Goal: Transaction & Acquisition: Purchase product/service

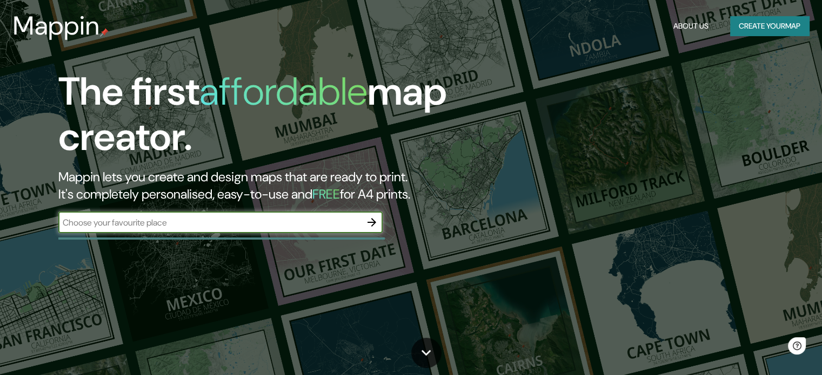
click at [767, 21] on button "Create your map" at bounding box center [769, 26] width 79 height 20
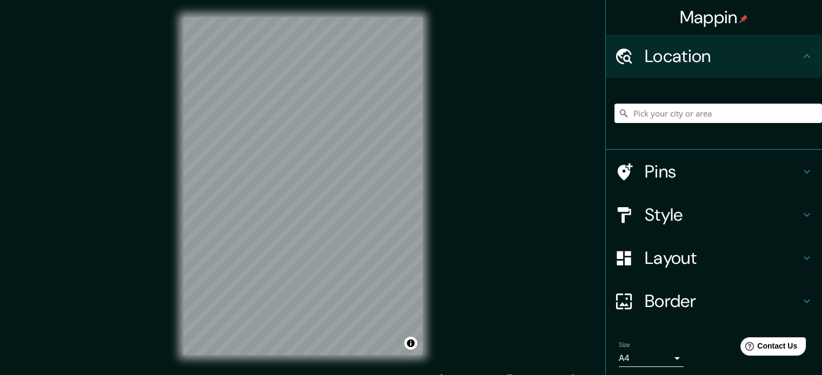
click at [646, 121] on input "Pick your city or area" at bounding box center [717, 113] width 207 height 19
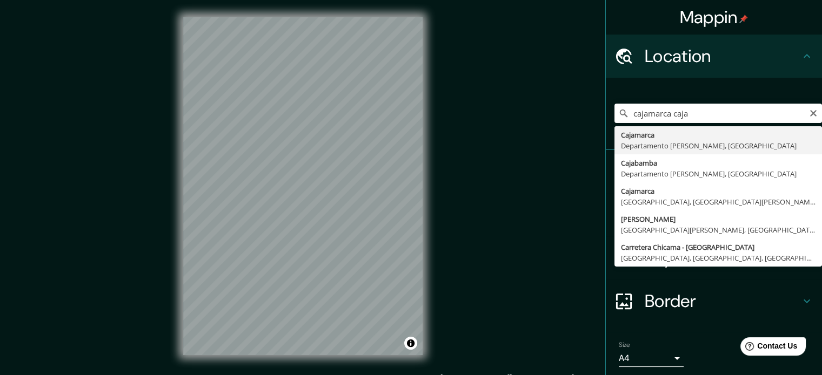
type input "Cajamarca, [GEOGRAPHIC_DATA][PERSON_NAME], [GEOGRAPHIC_DATA]"
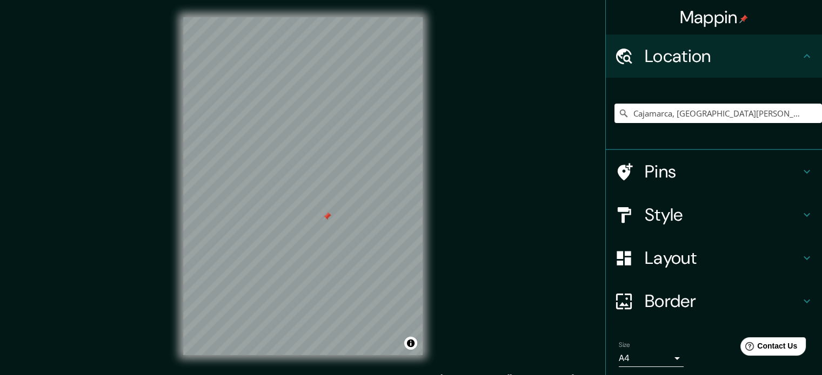
click at [286, 17] on div at bounding box center [302, 17] width 239 height 0
click at [810, 111] on icon "Clear" at bounding box center [813, 113] width 6 height 6
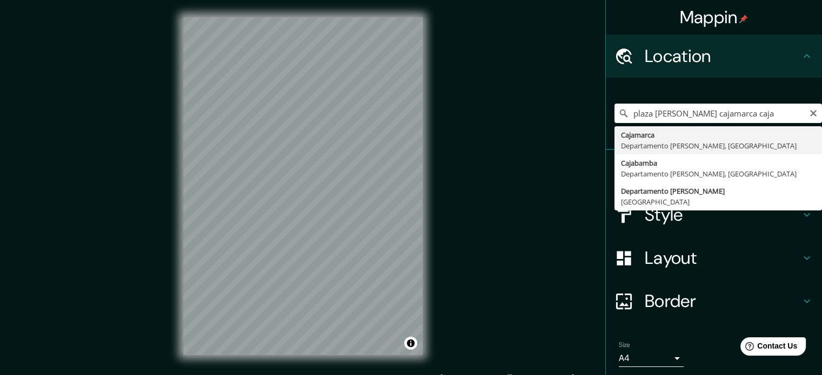
type input "Cajamarca, [GEOGRAPHIC_DATA][PERSON_NAME], [GEOGRAPHIC_DATA]"
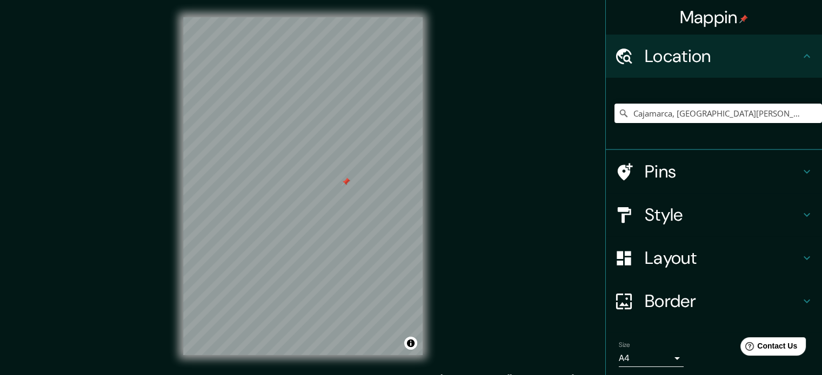
click at [347, 184] on div at bounding box center [345, 182] width 9 height 9
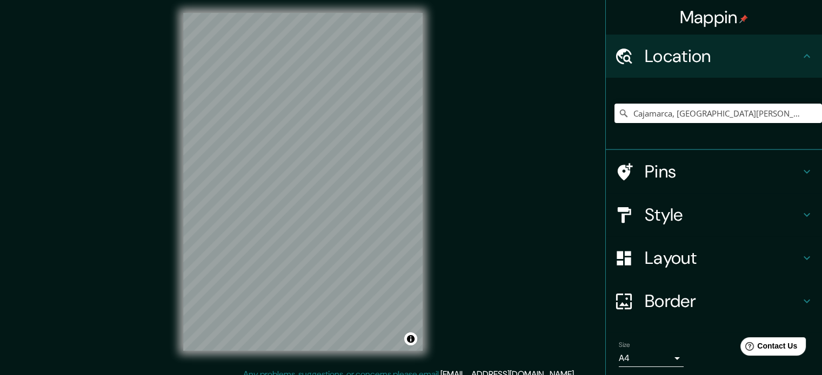
scroll to position [14, 0]
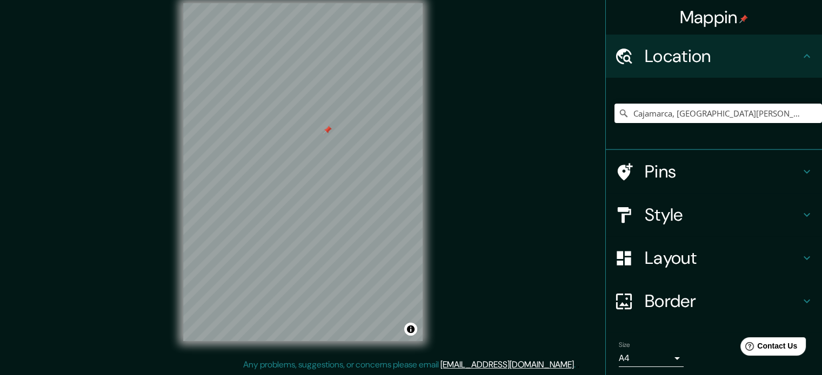
click at [327, 131] on div at bounding box center [327, 130] width 9 height 9
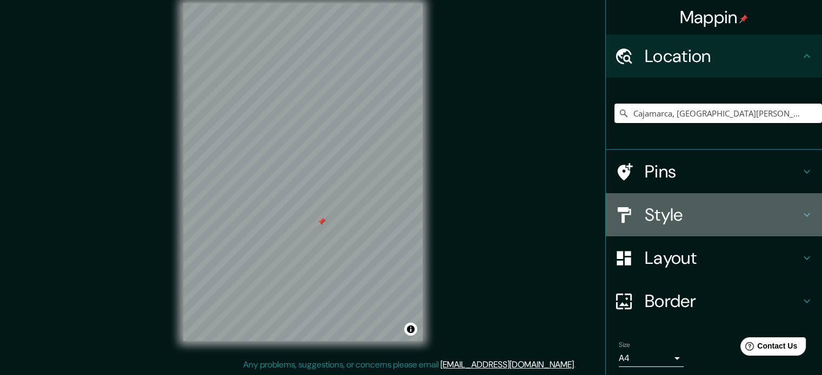
click at [782, 213] on h4 "Style" at bounding box center [722, 215] width 156 height 22
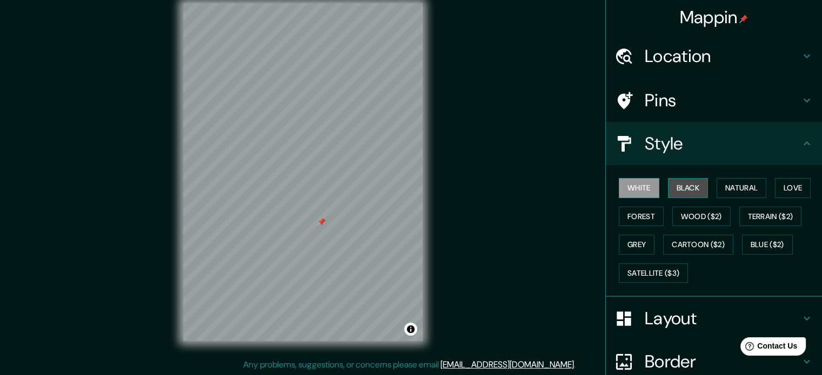
click at [686, 181] on button "Black" at bounding box center [688, 188] width 41 height 20
click at [321, 220] on div at bounding box center [321, 222] width 9 height 9
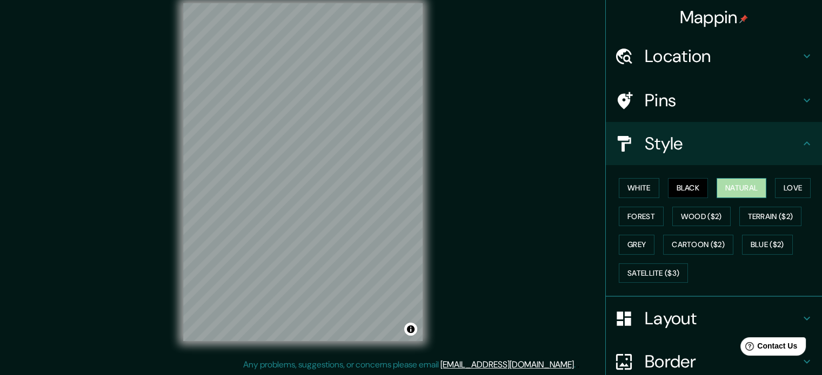
click at [725, 189] on button "Natural" at bounding box center [741, 188] width 50 height 20
click at [326, 183] on div at bounding box center [330, 178] width 9 height 9
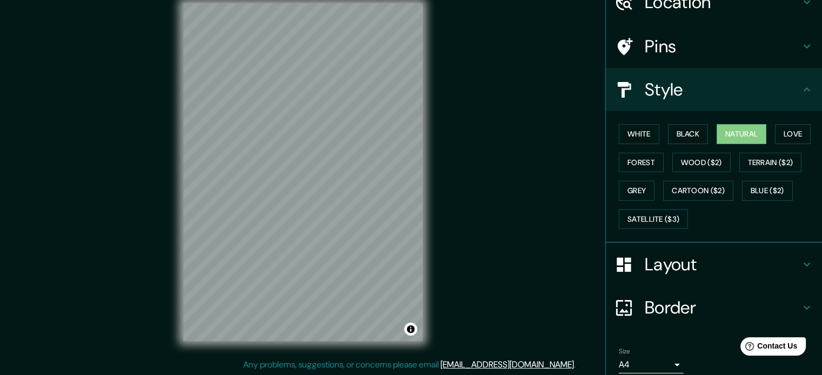
click at [694, 266] on h4 "Layout" at bounding box center [722, 265] width 156 height 22
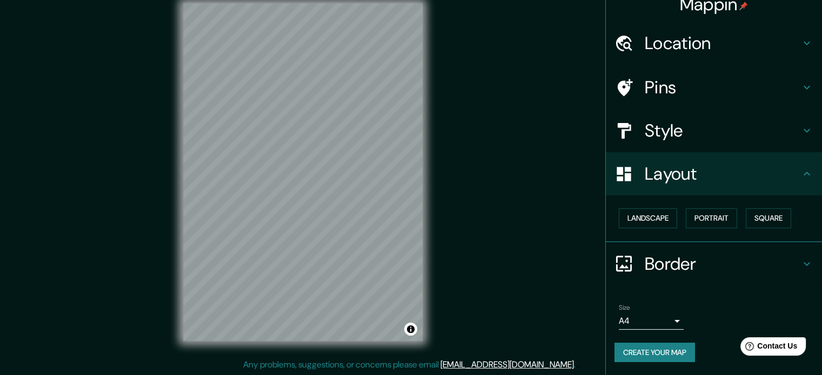
scroll to position [12, 0]
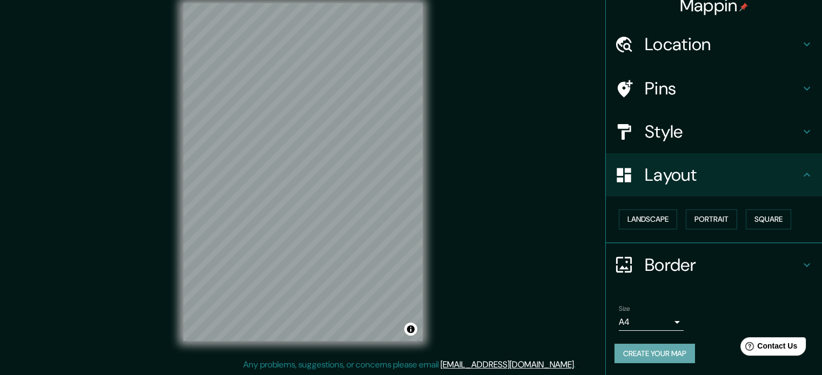
click at [661, 356] on button "Create your map" at bounding box center [654, 354] width 80 height 20
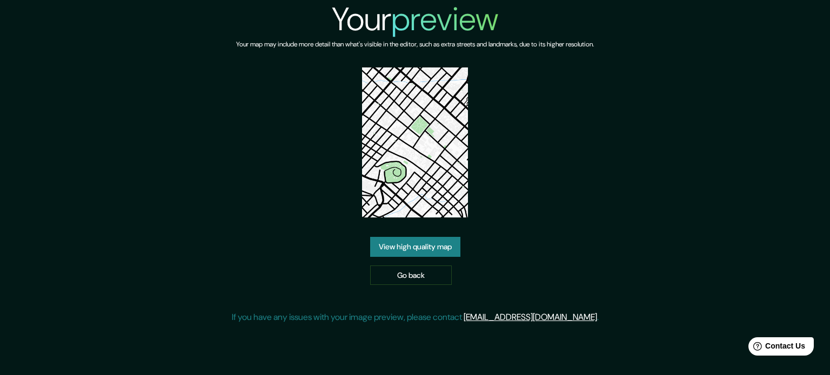
click at [424, 246] on link "View high quality map" at bounding box center [415, 247] width 90 height 20
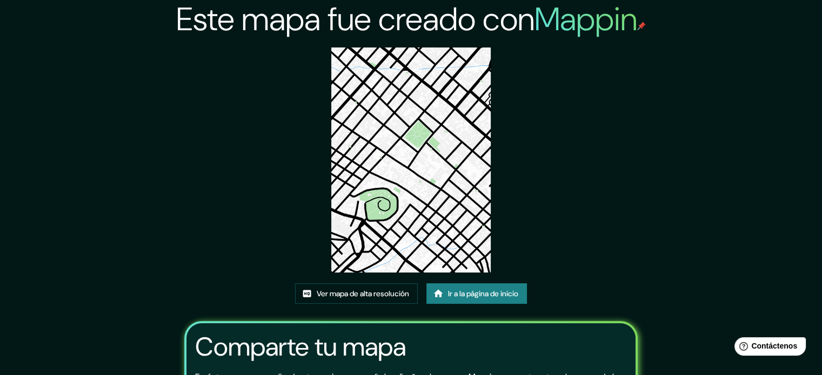
click at [585, 118] on div "Este mapa fue creado con Mappin Ver mapa de alta resolución Ir a la página de i…" at bounding box center [411, 248] width 480 height 497
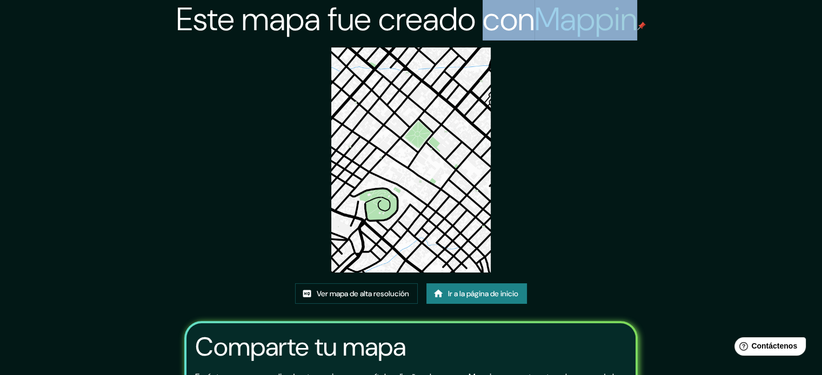
click at [585, 118] on div "Este mapa fue creado con Mappin Ver mapa de alta resolución Ir a la página de i…" at bounding box center [411, 248] width 480 height 497
drag, startPoint x: 413, startPoint y: 145, endPoint x: 345, endPoint y: 298, distance: 166.6
click at [345, 298] on font "Ver mapa de alta resolución" at bounding box center [363, 294] width 92 height 10
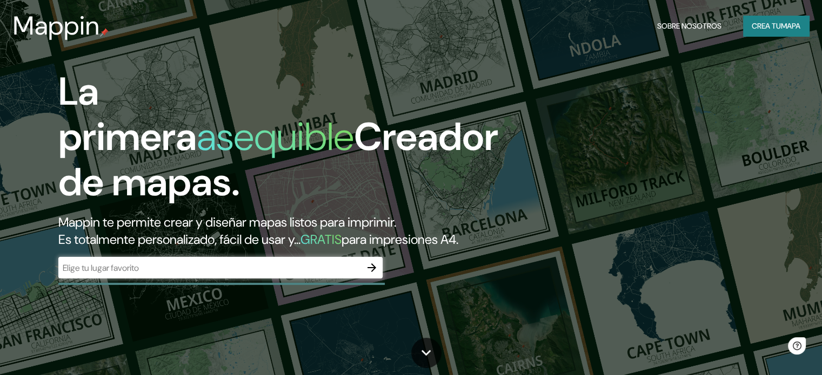
scroll to position [14, 0]
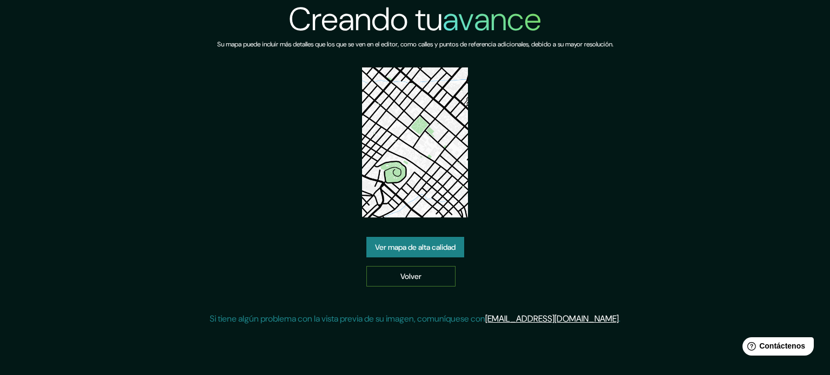
click at [421, 286] on link "Volver" at bounding box center [410, 276] width 89 height 21
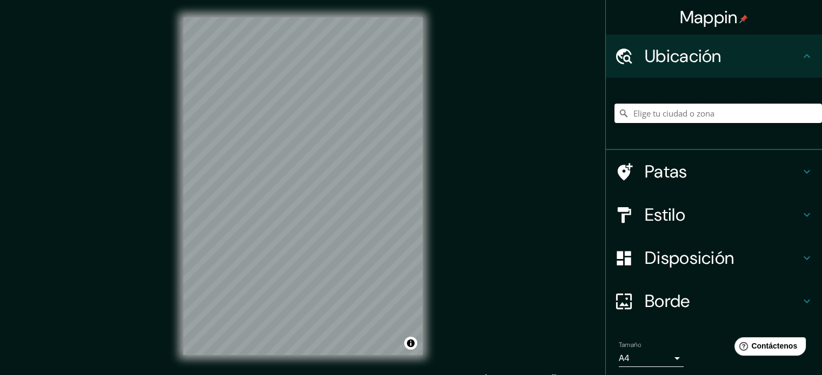
click at [625, 110] on input "Elige tu ciudad o zona" at bounding box center [717, 113] width 207 height 19
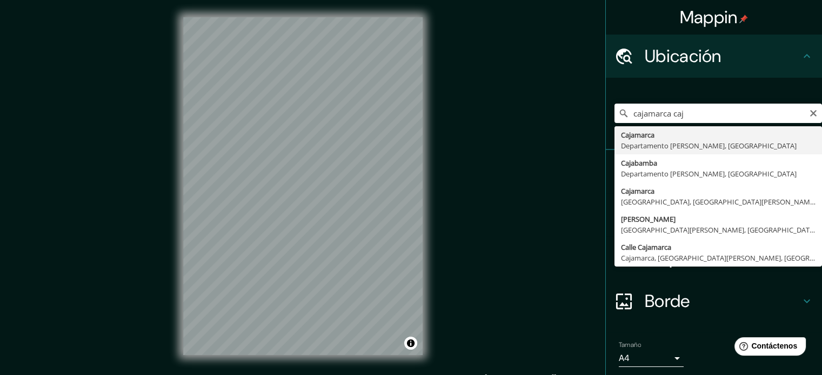
type input "Cajamarca, [GEOGRAPHIC_DATA][PERSON_NAME], [GEOGRAPHIC_DATA]"
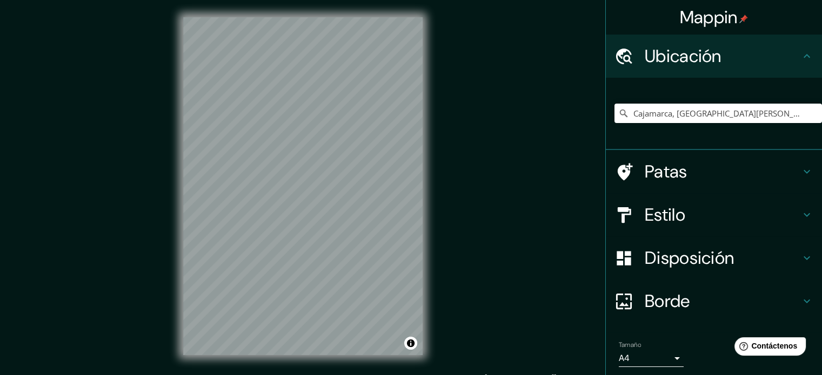
click at [679, 214] on h4 "Estilo" at bounding box center [722, 215] width 156 height 22
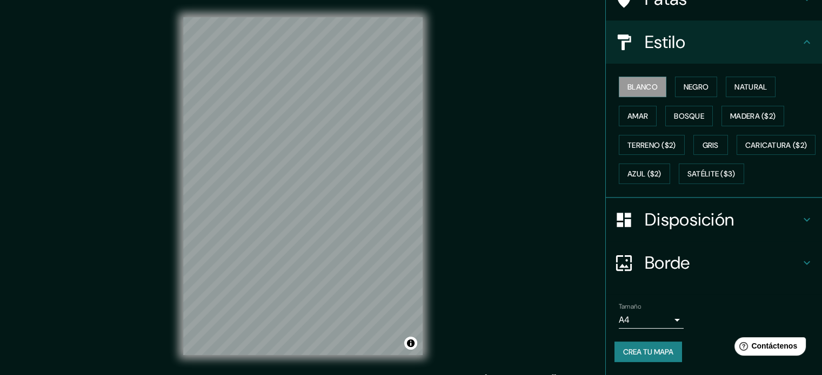
scroll to position [54, 0]
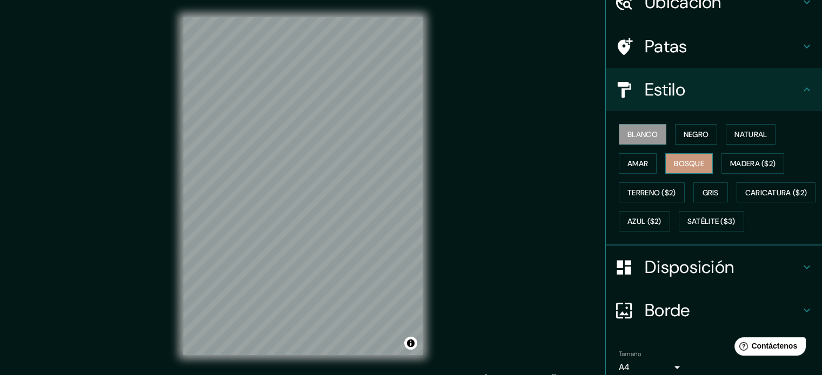
click at [684, 157] on font "Bosque" at bounding box center [689, 164] width 30 height 14
click at [627, 157] on font "Amar" at bounding box center [637, 164] width 21 height 14
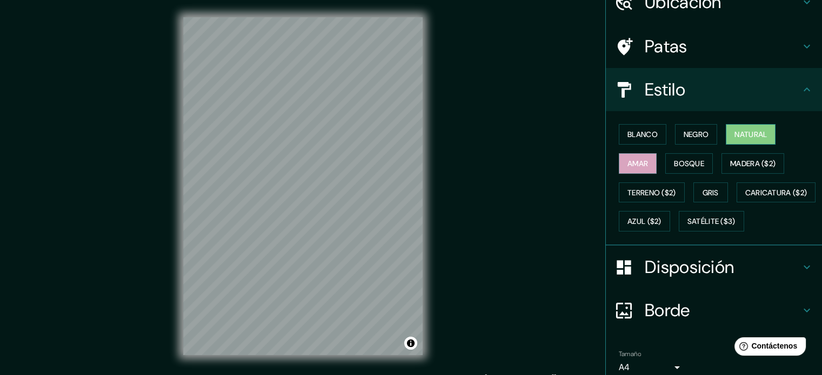
click at [743, 136] on font "Natural" at bounding box center [750, 135] width 32 height 10
click at [659, 190] on font "Terreno ($2)" at bounding box center [651, 193] width 49 height 10
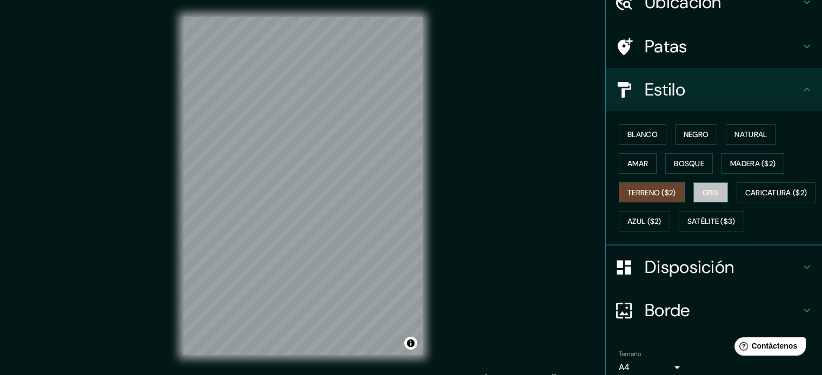
click at [703, 191] on font "Gris" at bounding box center [710, 193] width 16 height 10
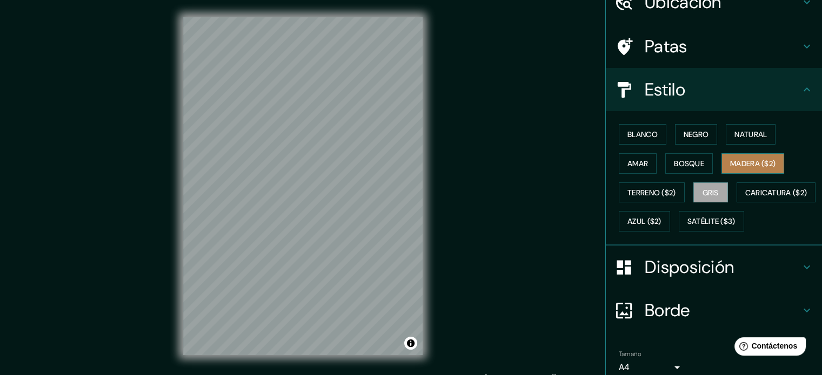
click at [750, 157] on font "Madera ($2)" at bounding box center [752, 164] width 45 height 14
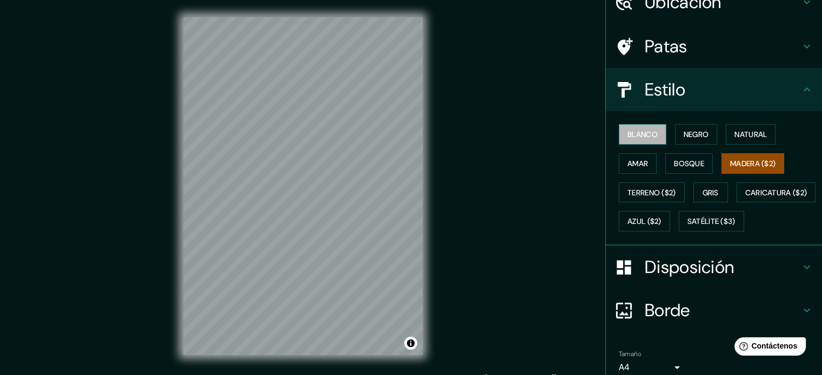
click at [631, 136] on font "Blanco" at bounding box center [642, 135] width 30 height 10
click at [379, 147] on div at bounding box center [377, 144] width 9 height 9
click at [740, 161] on font "Madera ($2)" at bounding box center [752, 164] width 45 height 10
click at [697, 164] on font "Bosque" at bounding box center [689, 164] width 30 height 10
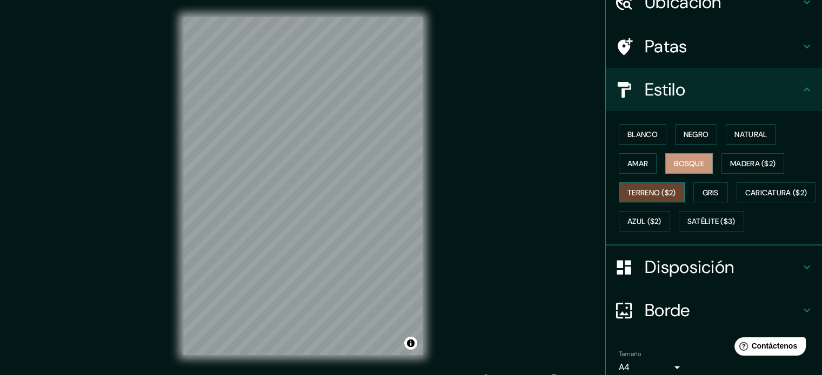
click at [663, 190] on font "Terreno ($2)" at bounding box center [651, 193] width 49 height 10
click at [725, 131] on button "Natural" at bounding box center [750, 134] width 50 height 21
